Goal: Find specific page/section: Find specific page/section

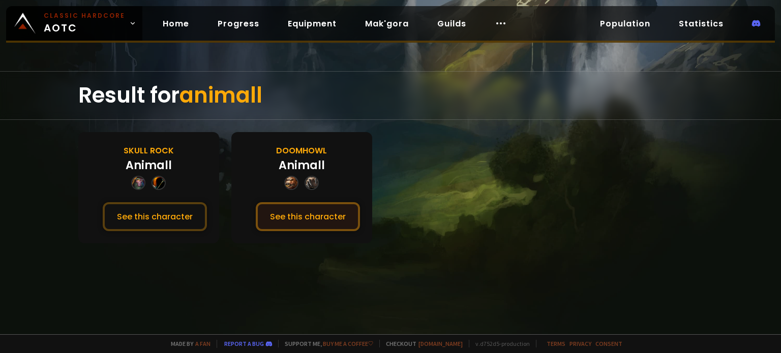
click at [345, 209] on button "See this character" at bounding box center [308, 216] width 104 height 29
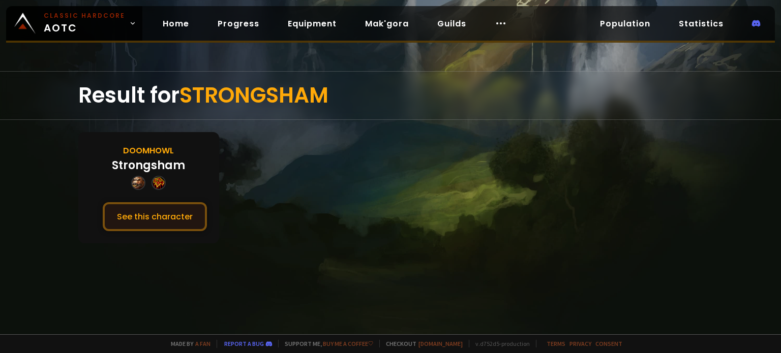
click at [182, 207] on button "See this character" at bounding box center [155, 216] width 104 height 29
